Goal: Information Seeking & Learning: Learn about a topic

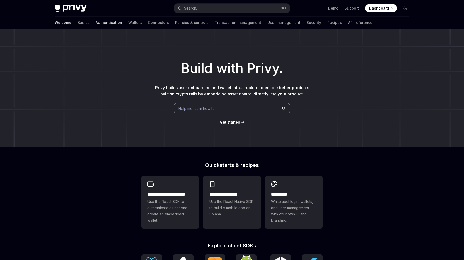
click at [96, 26] on link "Authentication" at bounding box center [109, 22] width 27 height 12
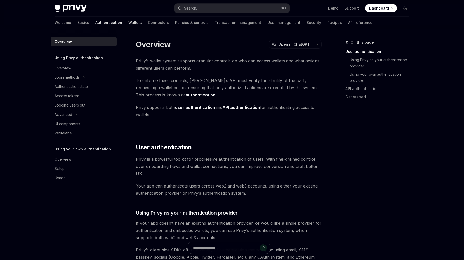
click at [128, 23] on link "Wallets" at bounding box center [134, 22] width 13 height 12
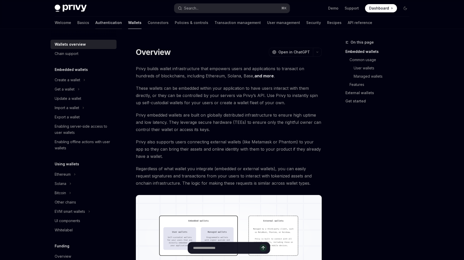
click at [95, 24] on link "Authentication" at bounding box center [108, 22] width 27 height 12
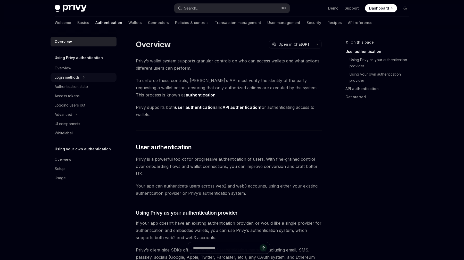
click at [87, 79] on button "Login methods" at bounding box center [83, 77] width 66 height 9
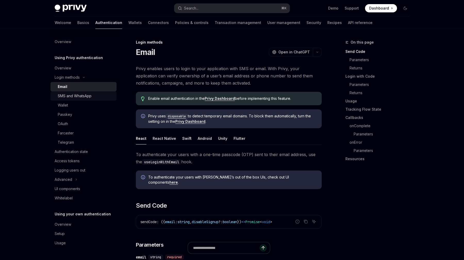
click at [83, 97] on div "SMS and WhatsApp" at bounding box center [75, 96] width 34 height 6
type textarea "*"
